Goal: Find specific page/section: Find specific page/section

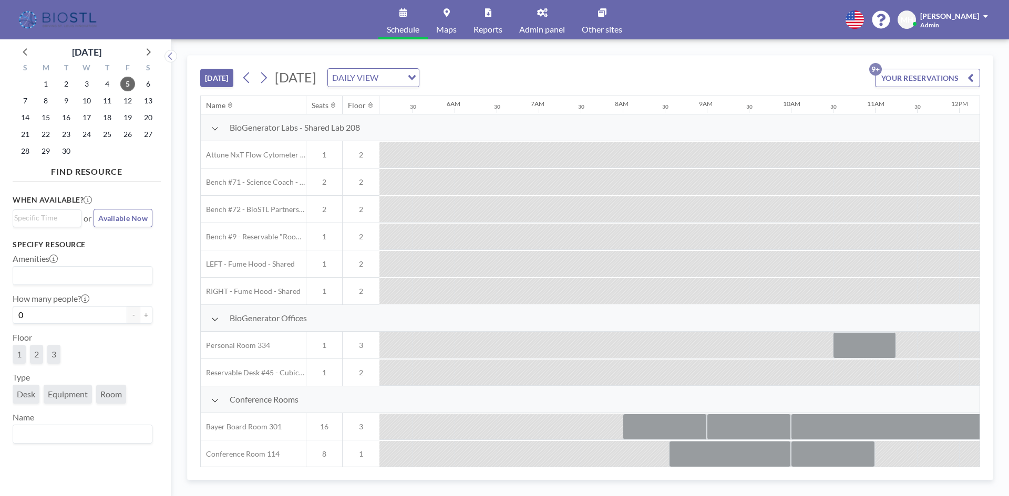
click at [541, 30] on span "Admin panel" at bounding box center [542, 29] width 46 height 8
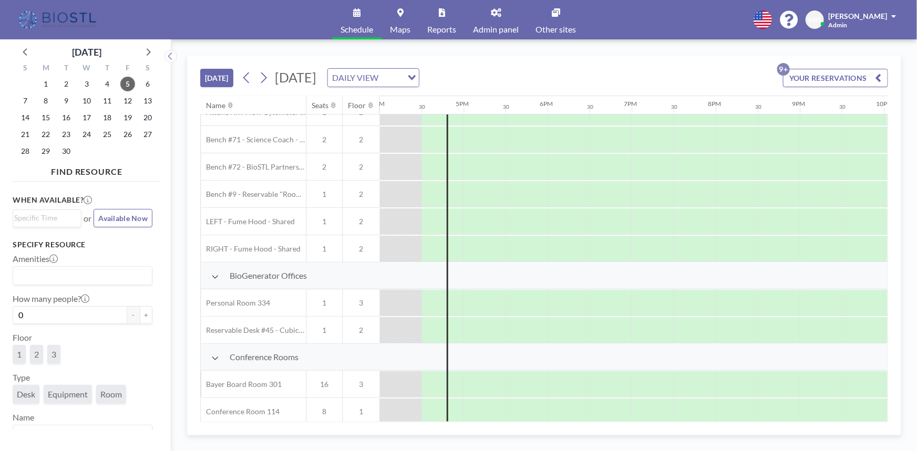
scroll to position [0, 1345]
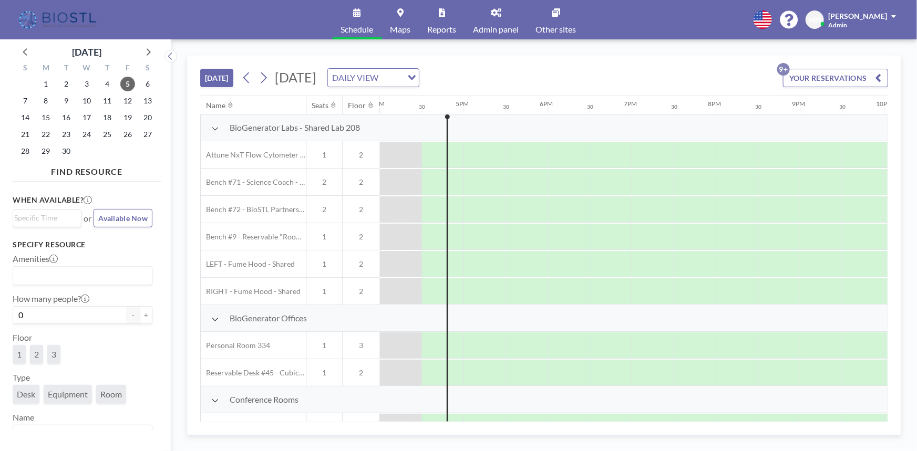
click at [215, 127] on icon at bounding box center [214, 129] width 7 height 8
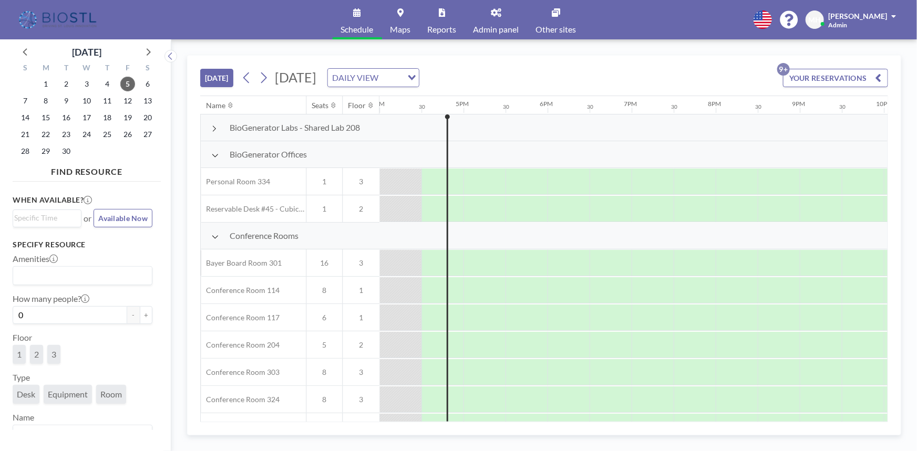
click at [215, 150] on div at bounding box center [215, 154] width 8 height 8
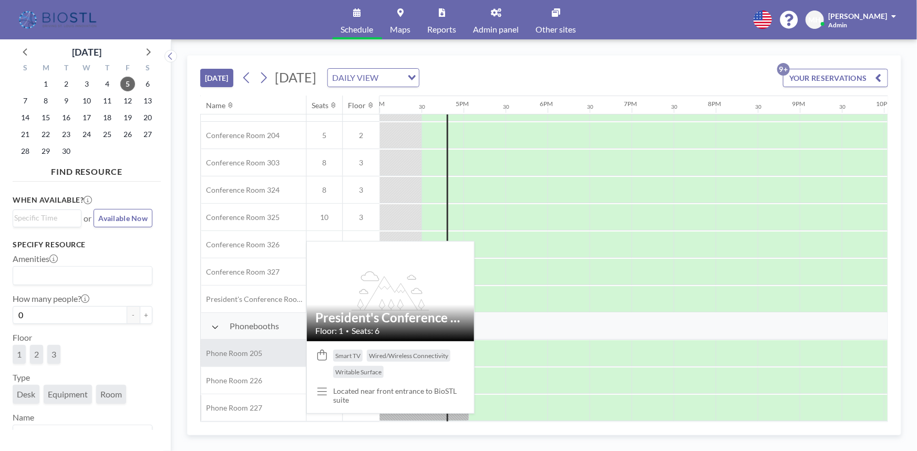
scroll to position [159, 1345]
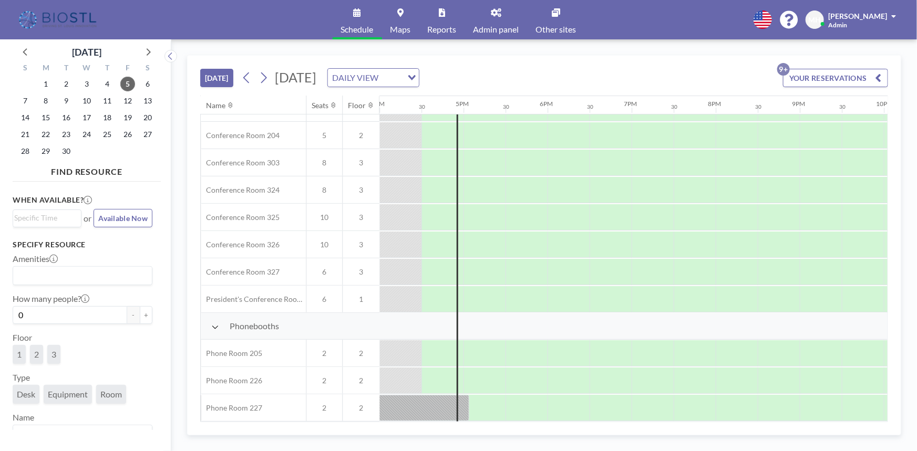
click at [488, 21] on link "Admin panel" at bounding box center [496, 19] width 63 height 39
